Goal: Book appointment/travel/reservation

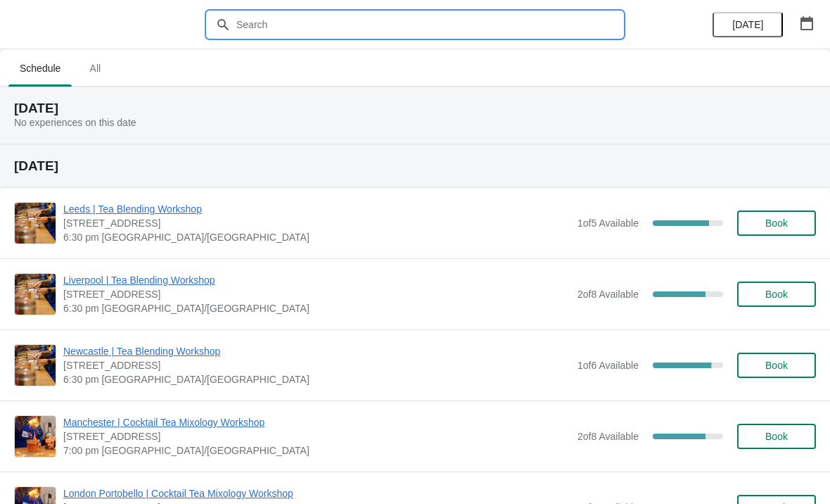
click at [400, 37] on input "text" at bounding box center [429, 24] width 387 height 25
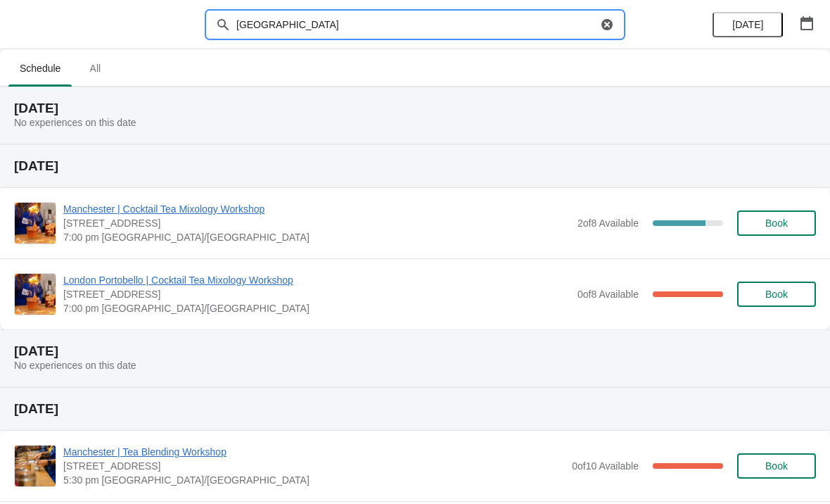
type input "[GEOGRAPHIC_DATA]"
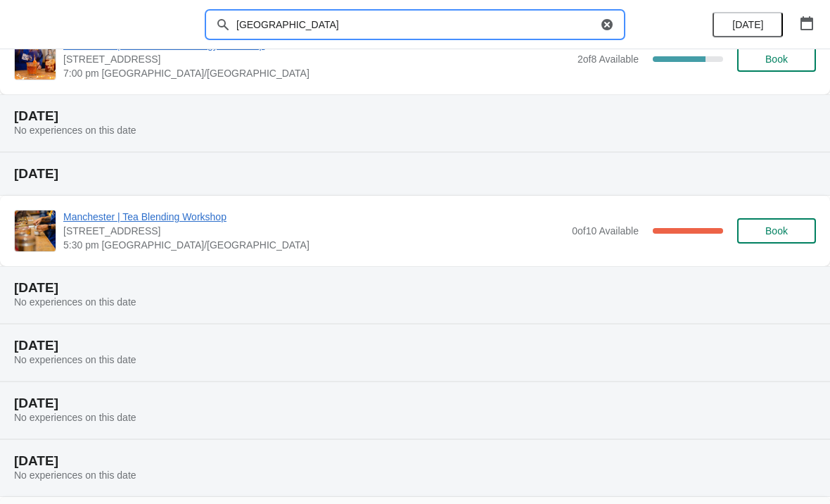
scroll to position [163, 0]
click at [759, 24] on span "[DATE]" at bounding box center [747, 24] width 31 height 11
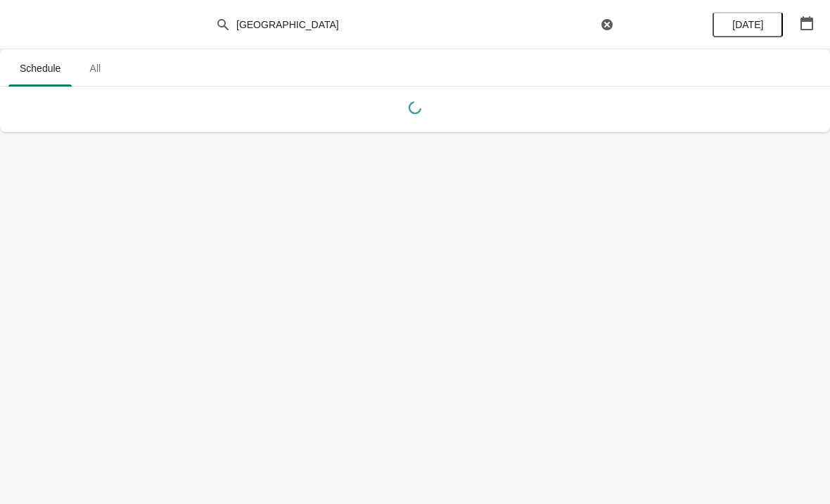
scroll to position [0, 0]
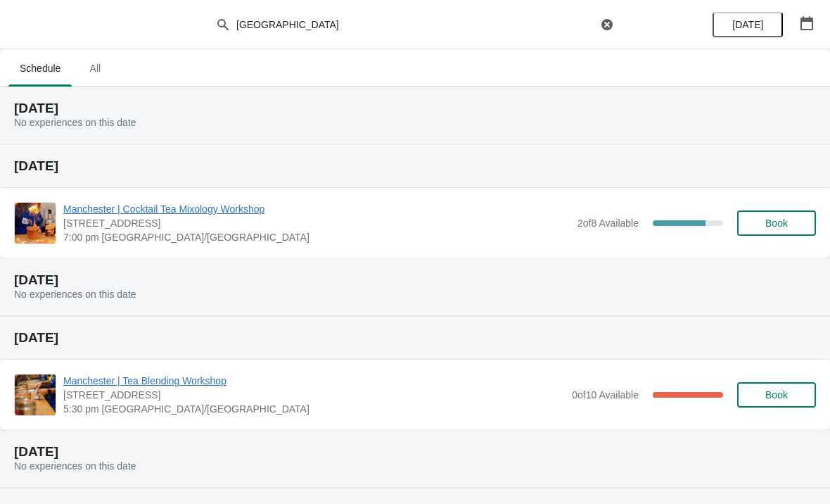
click at [742, 26] on span "[DATE]" at bounding box center [747, 24] width 31 height 11
click at [805, 30] on button "button" at bounding box center [806, 23] width 25 height 25
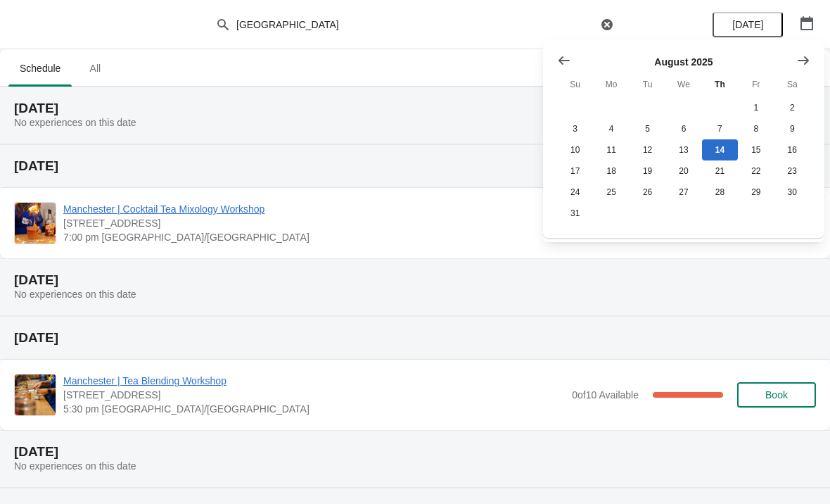
click at [802, 58] on icon "Show next month, September 2025" at bounding box center [803, 60] width 14 height 14
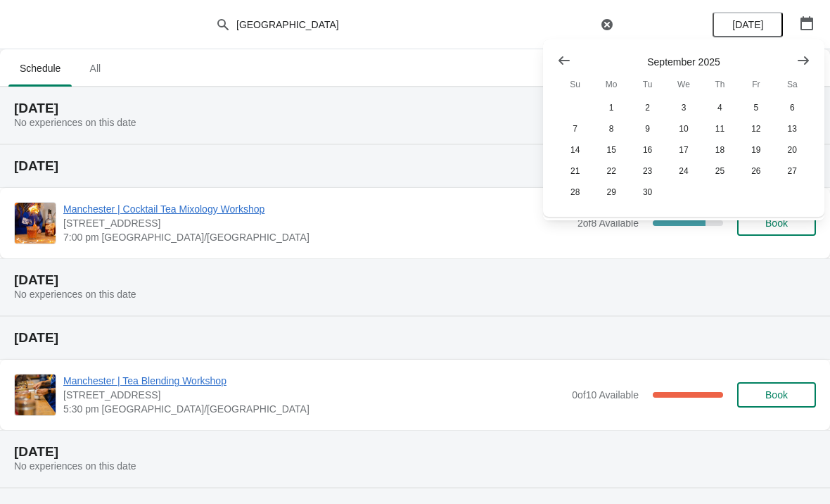
click at [807, 60] on icon "Show next month, October 2025" at bounding box center [803, 60] width 11 height 8
click at [682, 190] on button "29" at bounding box center [683, 191] width 36 height 21
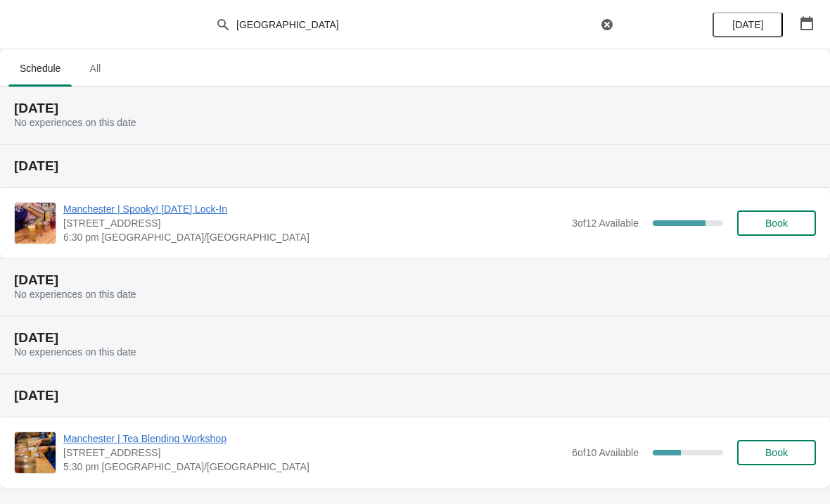
click at [314, 283] on h2 "[DATE]" at bounding box center [415, 280] width 802 height 14
click at [210, 203] on span "Manchester | Spooky! [DATE] Lock-In" at bounding box center [314, 209] width 502 height 14
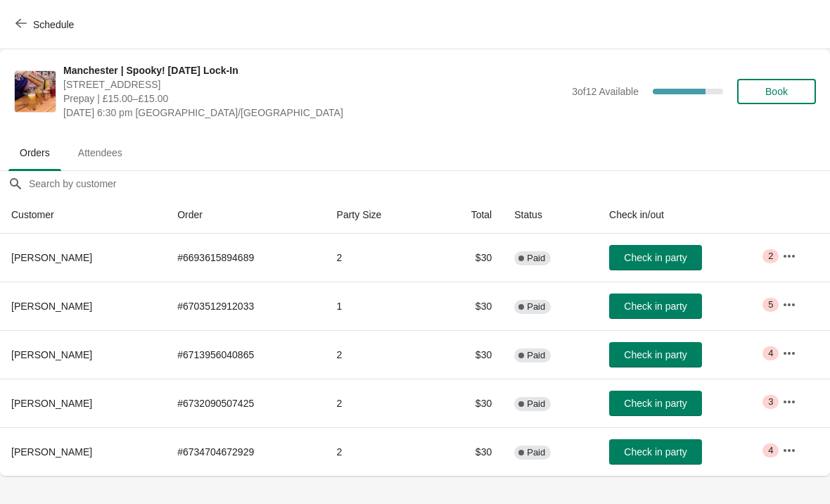
click at [776, 96] on span "Book" at bounding box center [776, 91] width 23 height 11
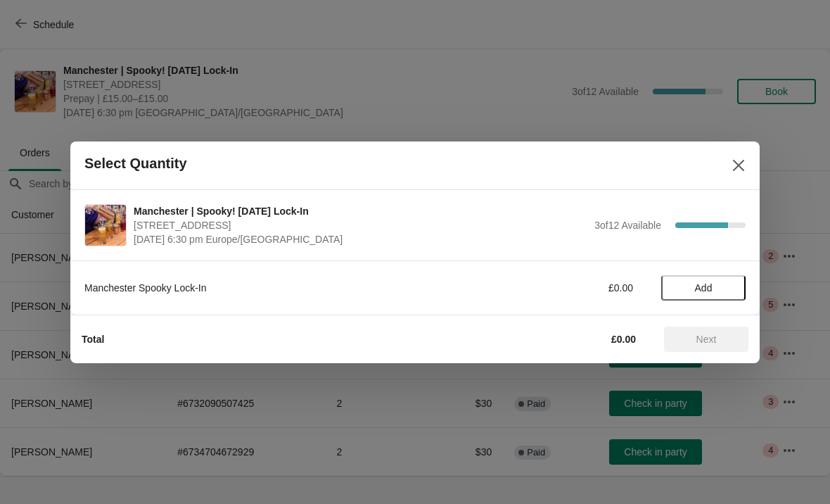
click at [705, 282] on span "Add" at bounding box center [704, 287] width 18 height 11
click at [706, 343] on span "Next" at bounding box center [706, 338] width 20 height 11
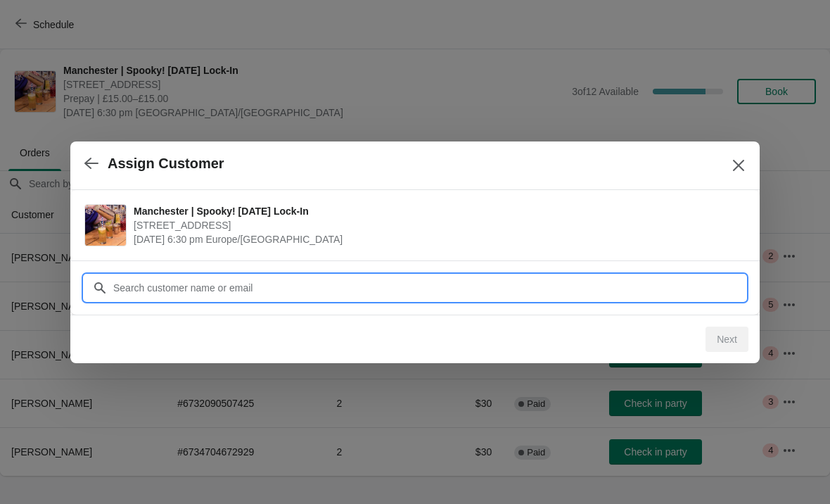
click at [289, 293] on input "Customer" at bounding box center [429, 287] width 633 height 25
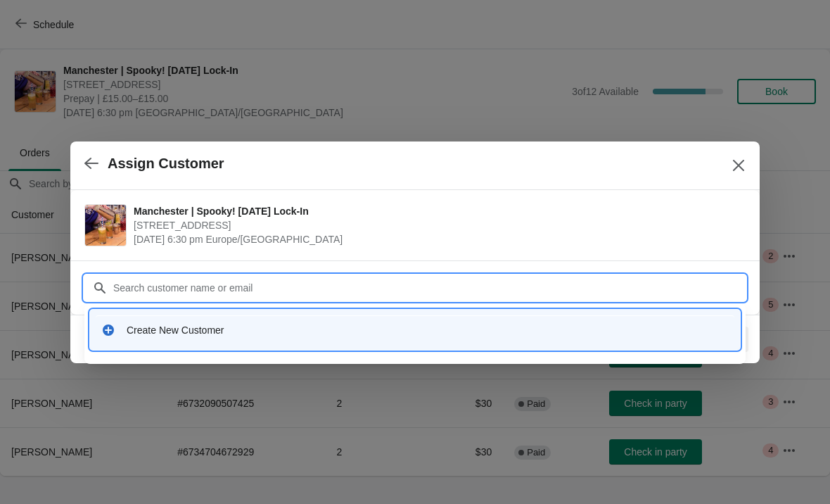
click at [539, 238] on span "[DATE] 6:30 pm Europe/[GEOGRAPHIC_DATA]" at bounding box center [436, 239] width 605 height 14
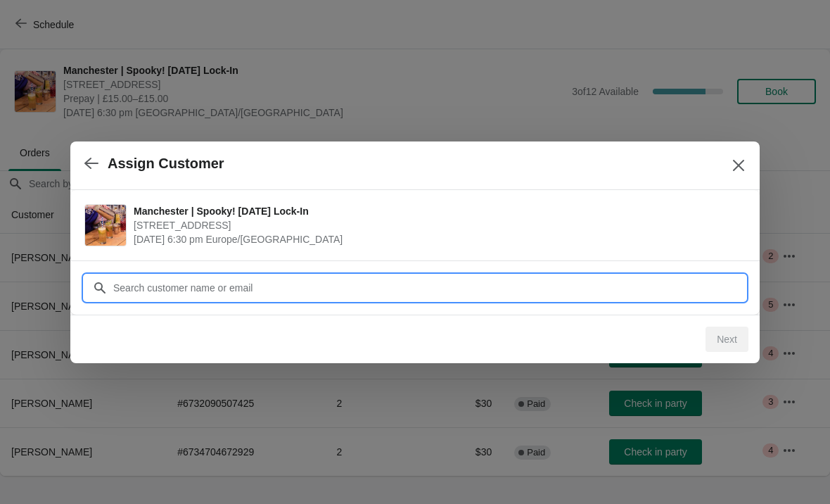
click at [654, 283] on input "Customer" at bounding box center [429, 287] width 633 height 25
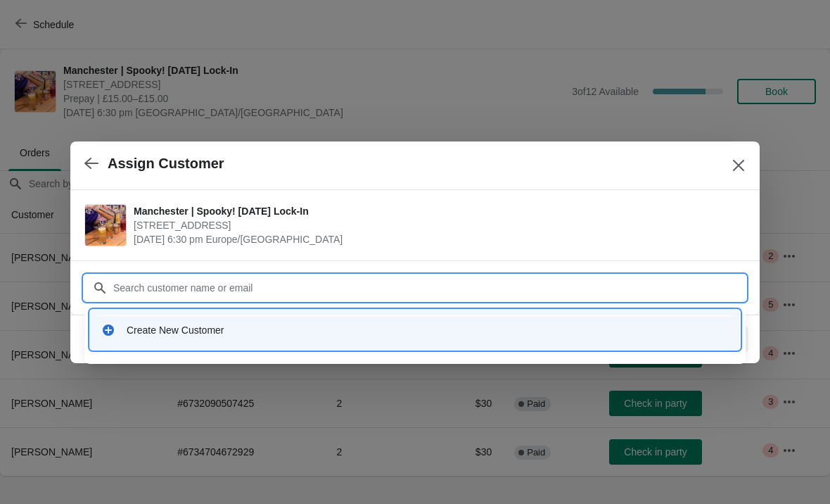
type input "c"
type input "[EMAIL_ADDRESS][DOMAIN_NAME]"
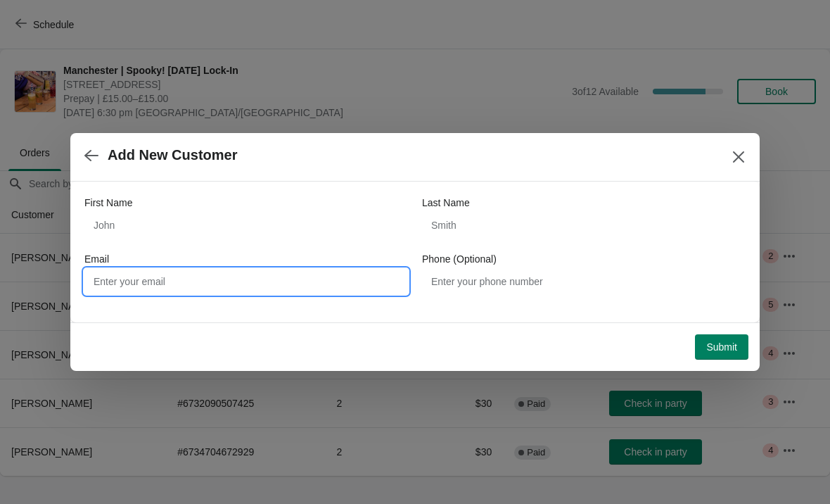
click at [286, 278] on input "Email" at bounding box center [246, 281] width 324 height 25
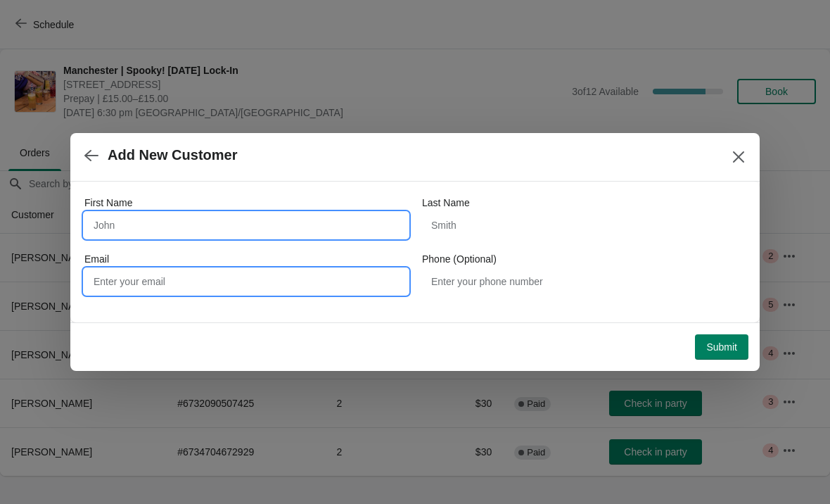
click at [186, 223] on input "First Name" at bounding box center [246, 224] width 324 height 25
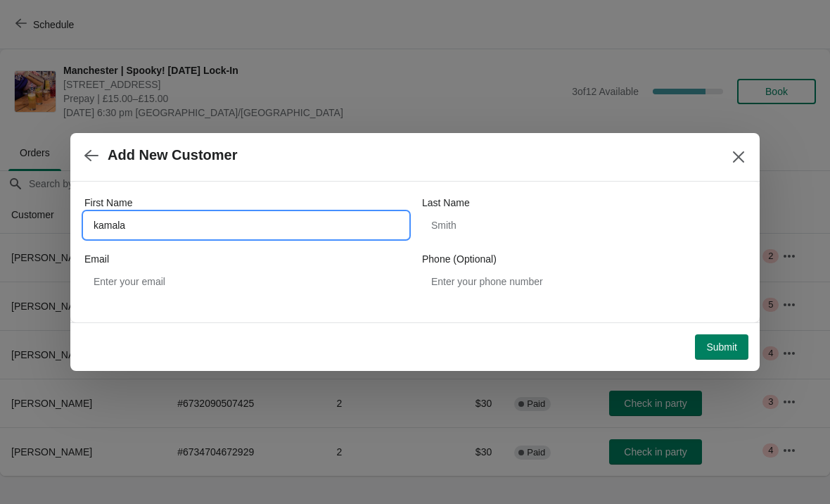
type input "kamala"
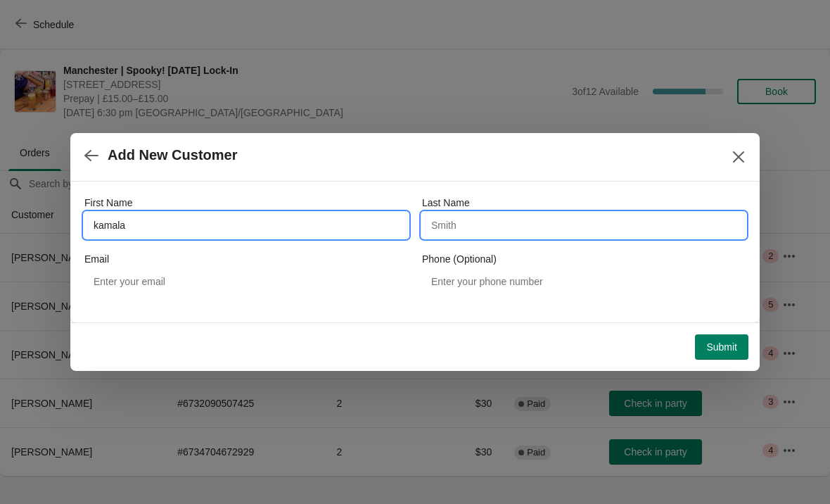
click at [468, 217] on input "Last Name" at bounding box center [584, 224] width 324 height 25
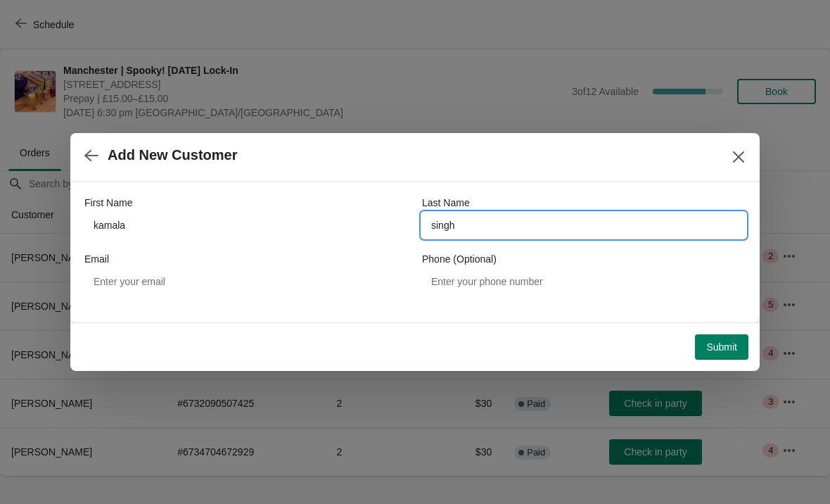
type input "singh"
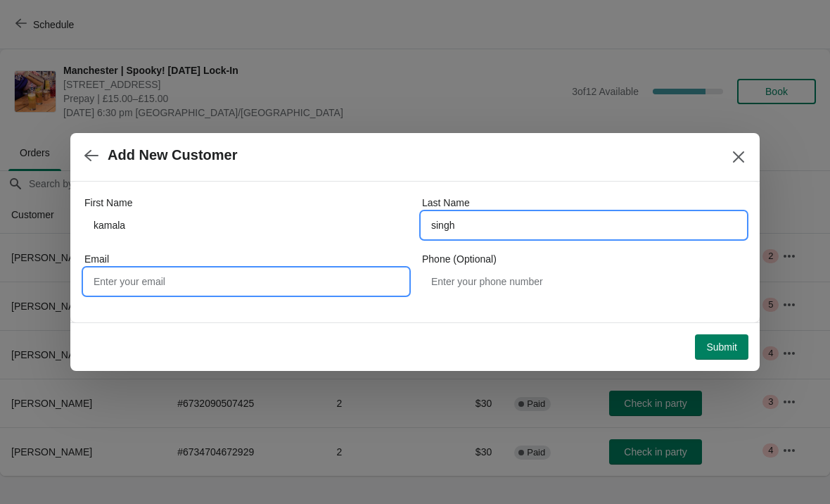
click at [171, 286] on input "Email" at bounding box center [246, 281] width 324 height 25
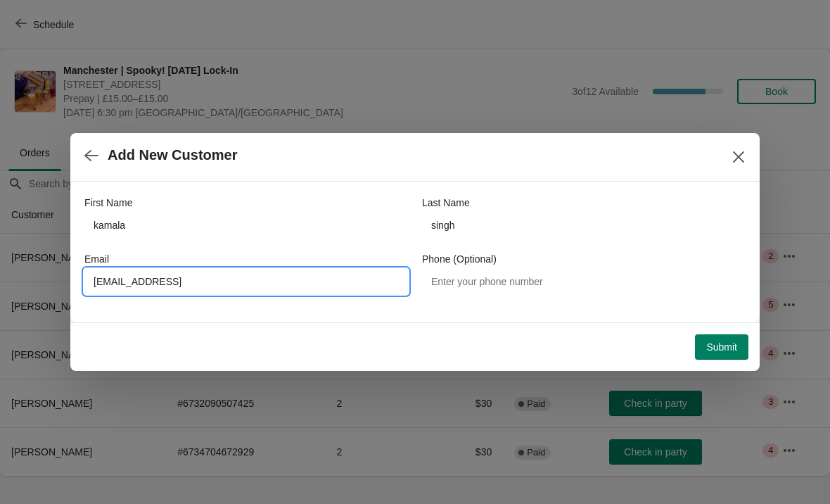
type input "[EMAIL_ADDRESS]"
click at [727, 341] on span "Submit" at bounding box center [721, 346] width 31 height 11
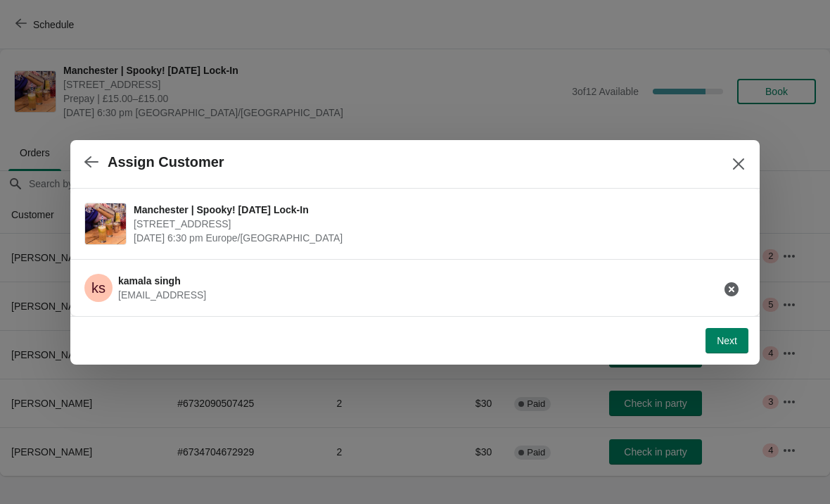
click at [718, 340] on span "Next" at bounding box center [727, 340] width 20 height 11
select select "No"
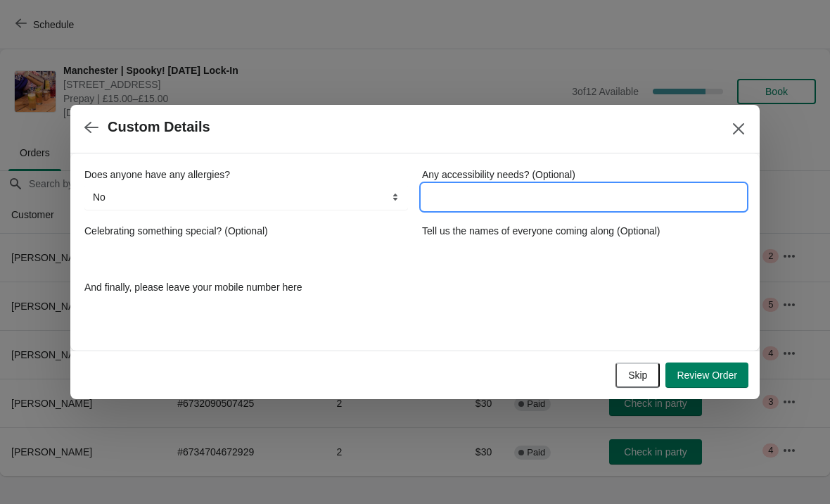
click at [540, 191] on input "Any accessibility needs? (Optional)" at bounding box center [584, 196] width 324 height 25
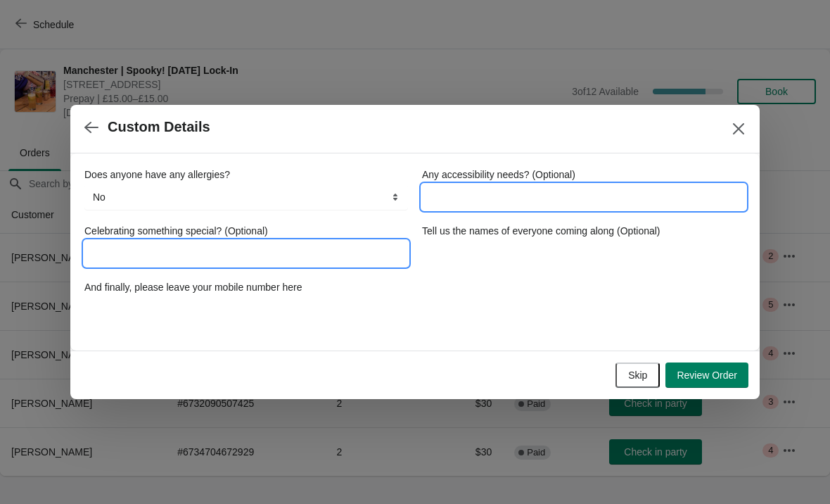
click at [139, 250] on input "Celebrating something special? (Optional)" at bounding box center [246, 253] width 324 height 25
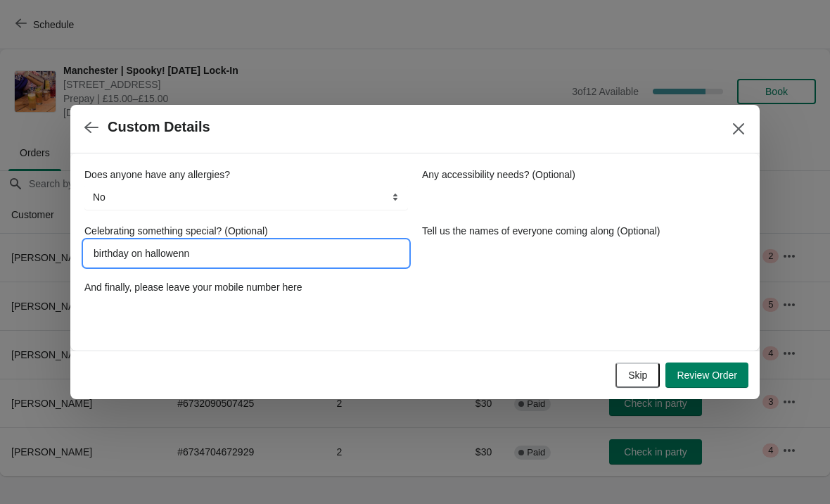
type input "birthday on hallowenn"
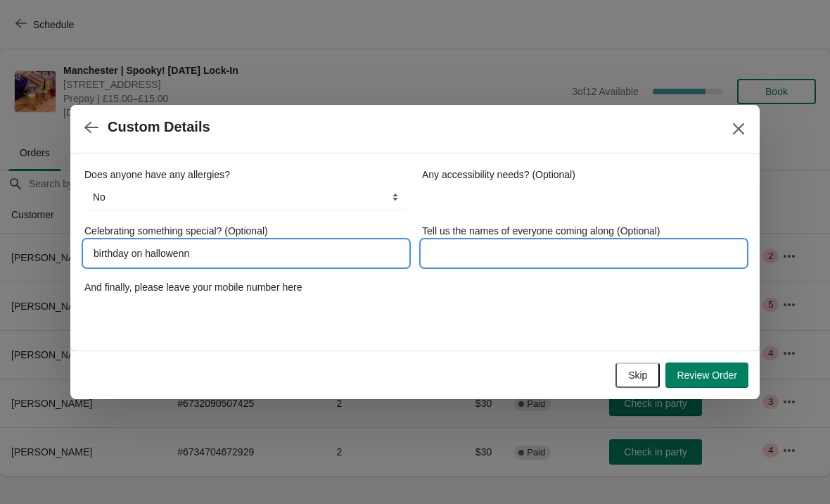
click at [524, 260] on input "Tell us the names of everyone coming along (Optional)" at bounding box center [584, 253] width 324 height 25
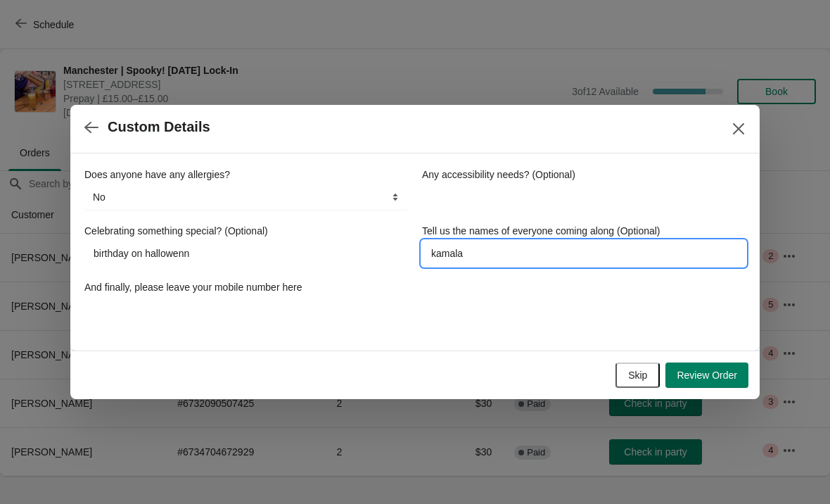
type input "kamala"
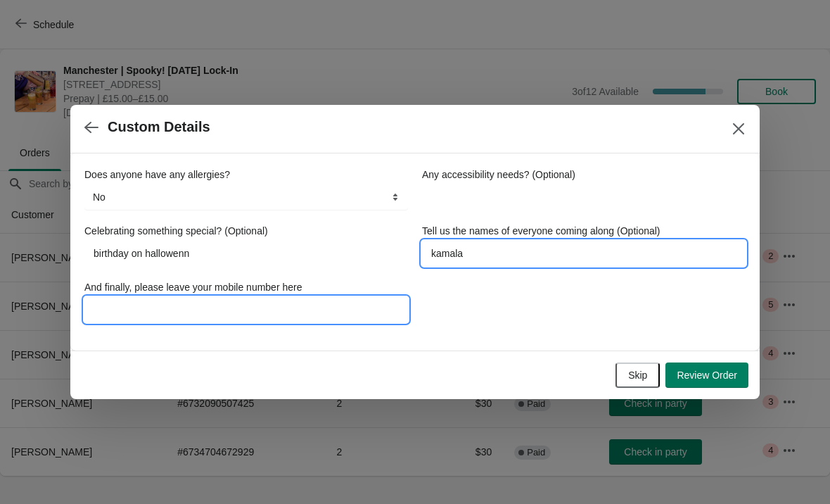
click at [271, 297] on input "And finally, please leave your mobile number here" at bounding box center [246, 309] width 324 height 25
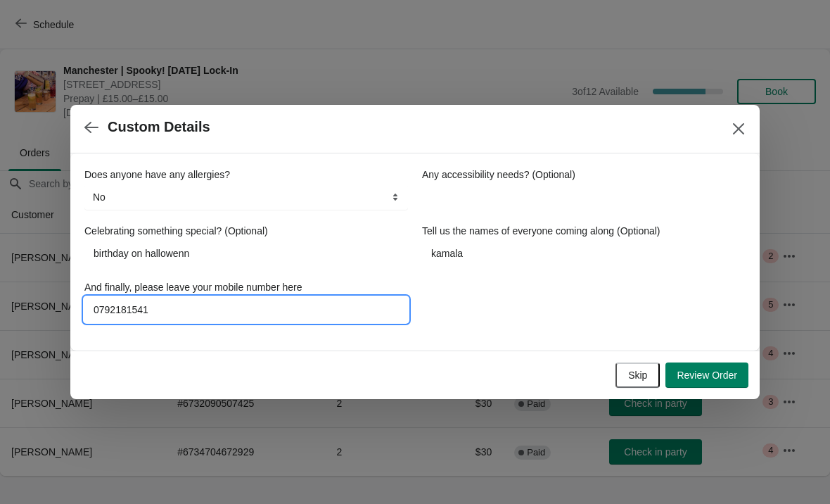
type input "07921815418"
click at [716, 364] on button "Review Order" at bounding box center [706, 374] width 83 height 25
